Goal: Find specific page/section: Find specific page/section

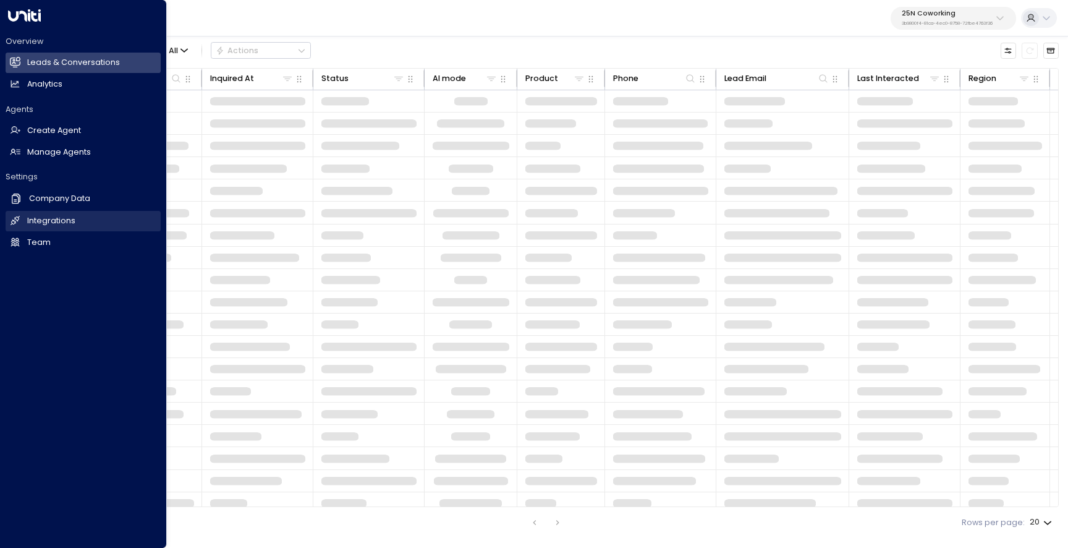
click at [23, 219] on link "Integrations Integrations" at bounding box center [83, 221] width 155 height 20
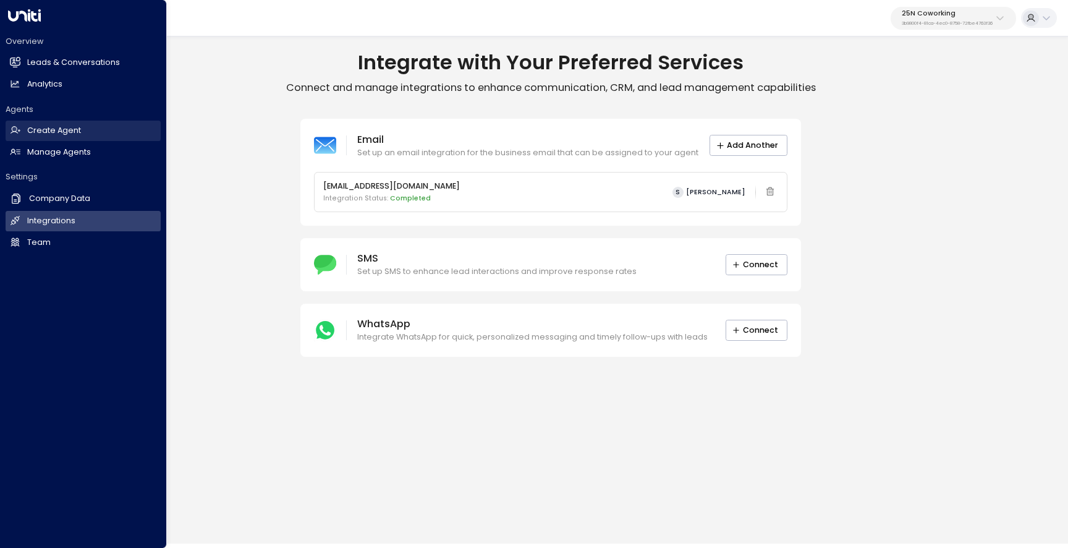
click at [72, 139] on link "Create Agent Create Agent" at bounding box center [83, 131] width 155 height 20
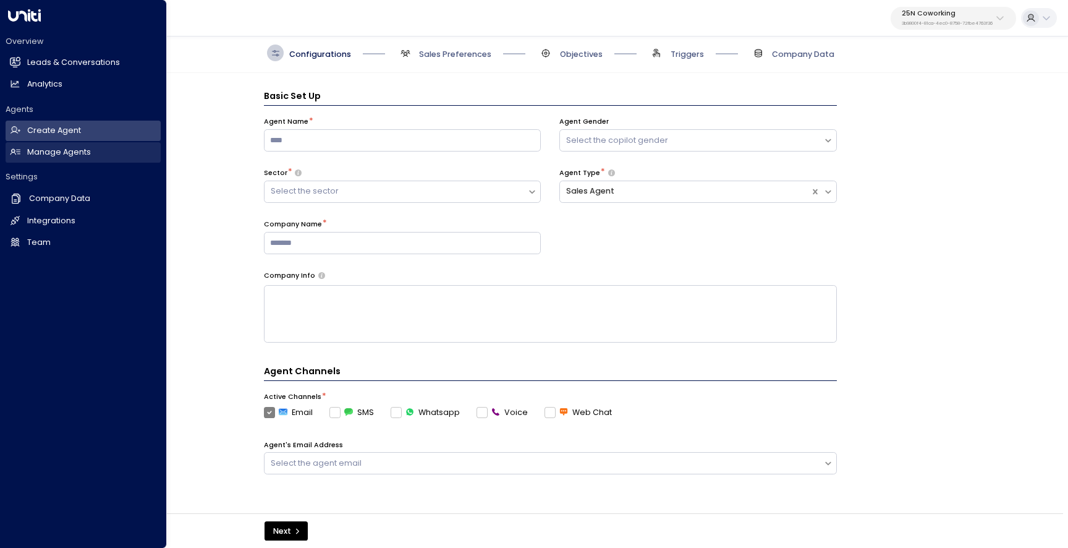
scroll to position [17, 0]
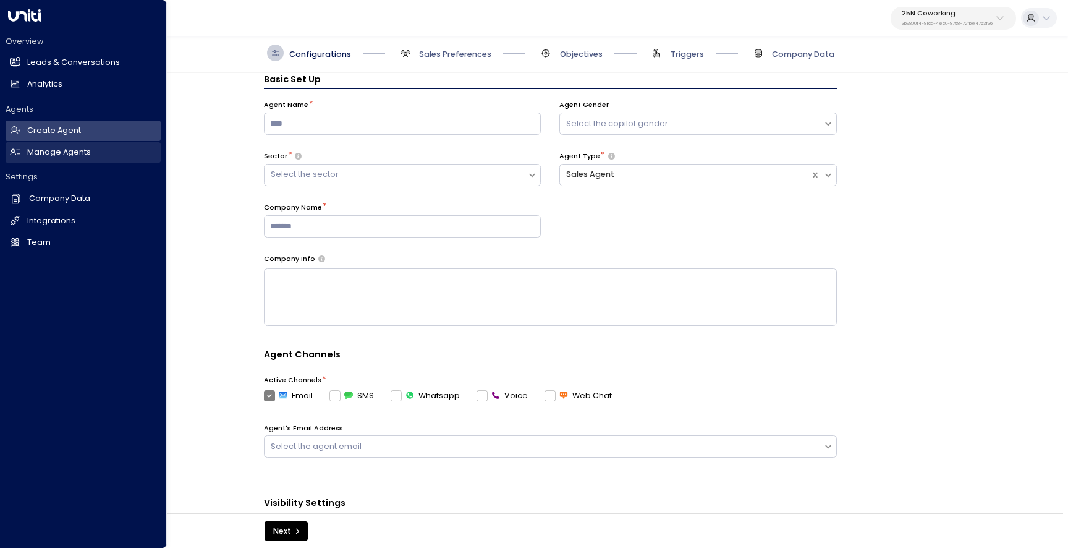
click at [92, 153] on link "Manage Agents Manage Agents" at bounding box center [83, 152] width 155 height 20
